Goal: Task Accomplishment & Management: Manage account settings

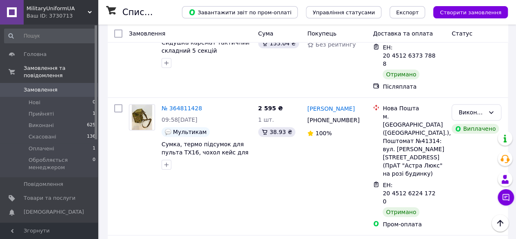
scroll to position [338, 0]
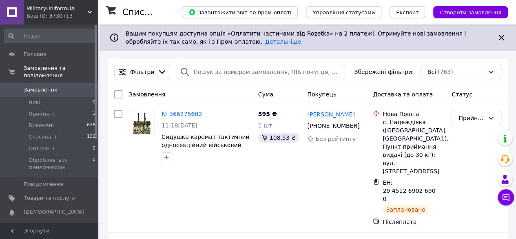
scroll to position [20, 0]
